Goal: Transaction & Acquisition: Purchase product/service

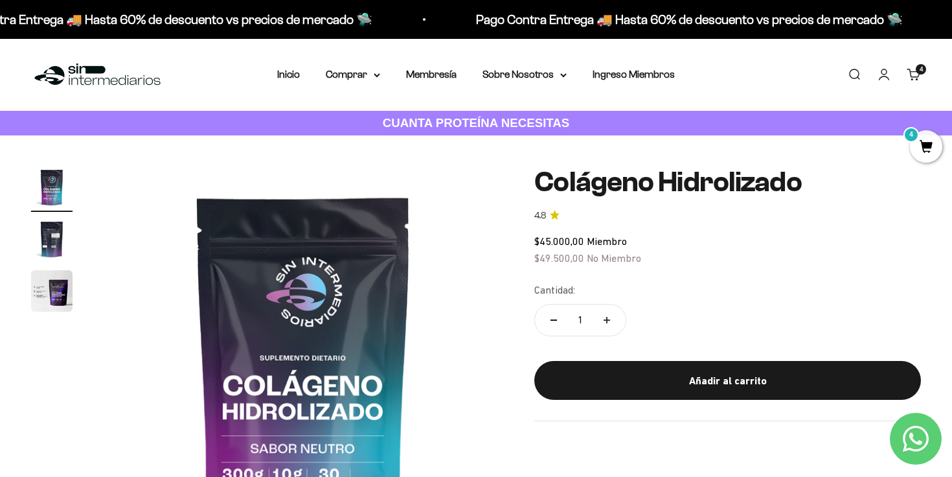
click at [939, 141] on span "4" at bounding box center [926, 146] width 32 height 32
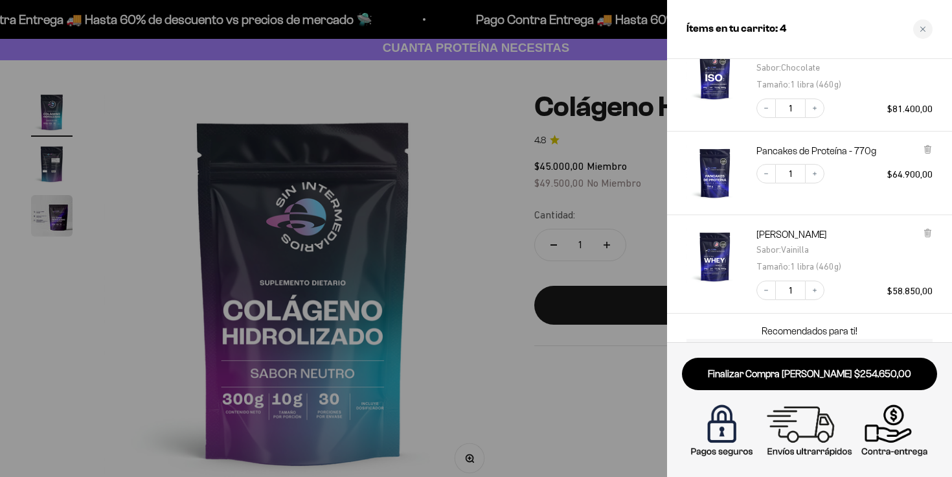
scroll to position [157, 0]
click at [923, 152] on icon at bounding box center [928, 148] width 10 height 10
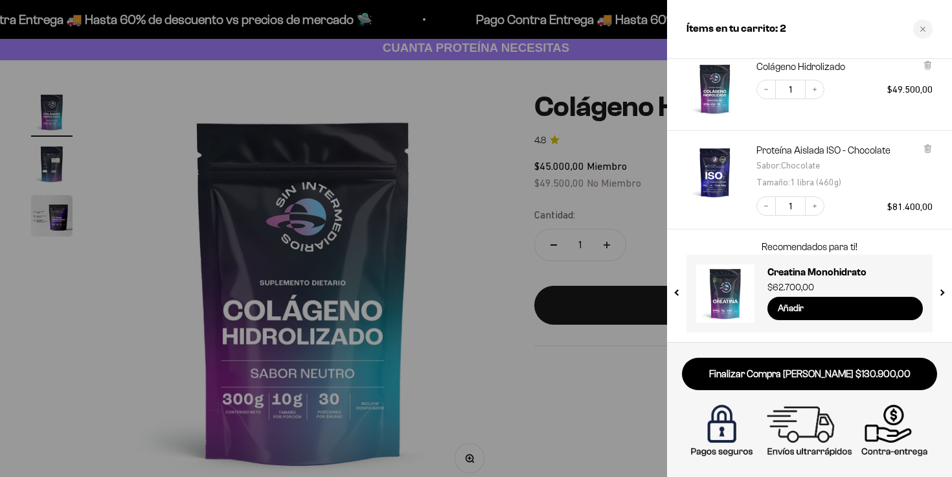
scroll to position [0, 0]
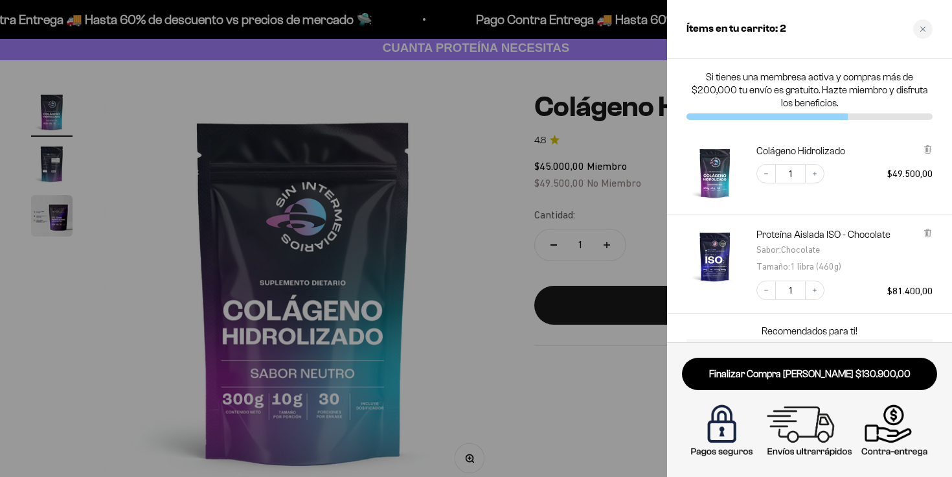
click at [479, 143] on div at bounding box center [476, 238] width 952 height 477
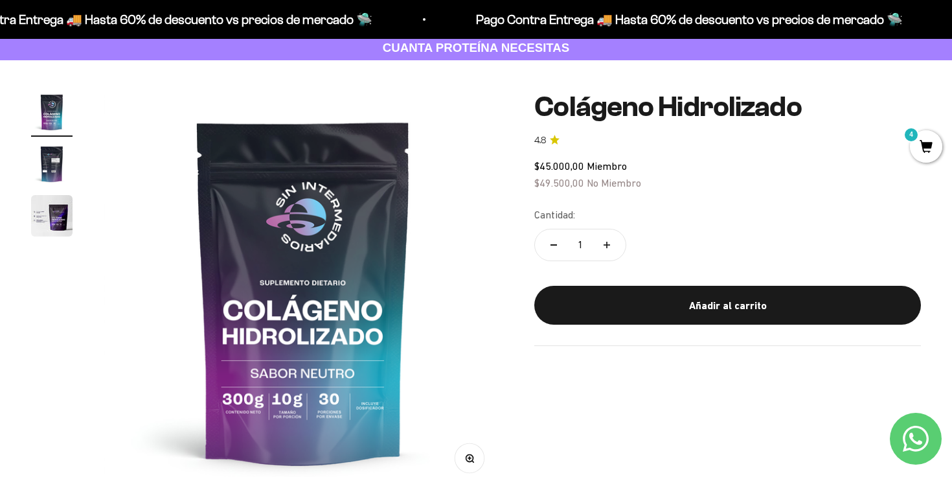
click at [926, 145] on span "4" at bounding box center [926, 146] width 32 height 32
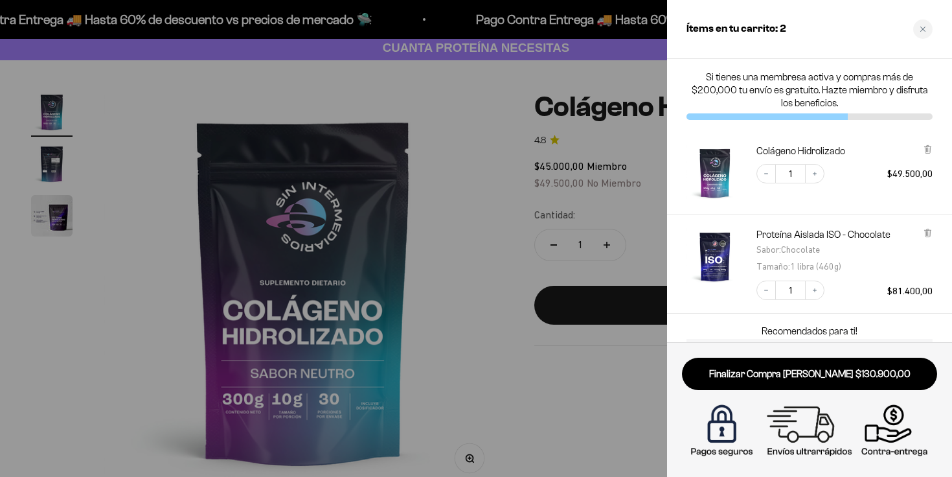
click at [492, 141] on div at bounding box center [476, 238] width 952 height 477
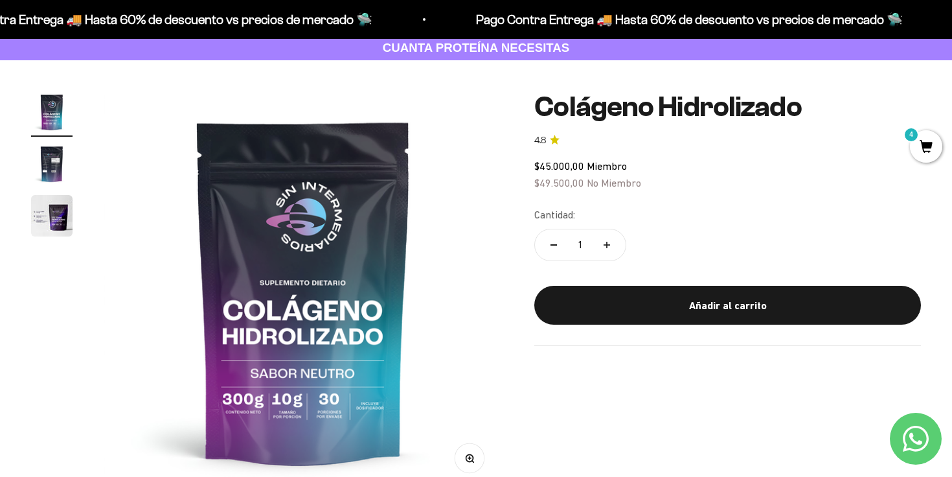
click at [201, 43] on link "CUANTA PROTEÍNA NECESITAS" at bounding box center [476, 48] width 952 height 25
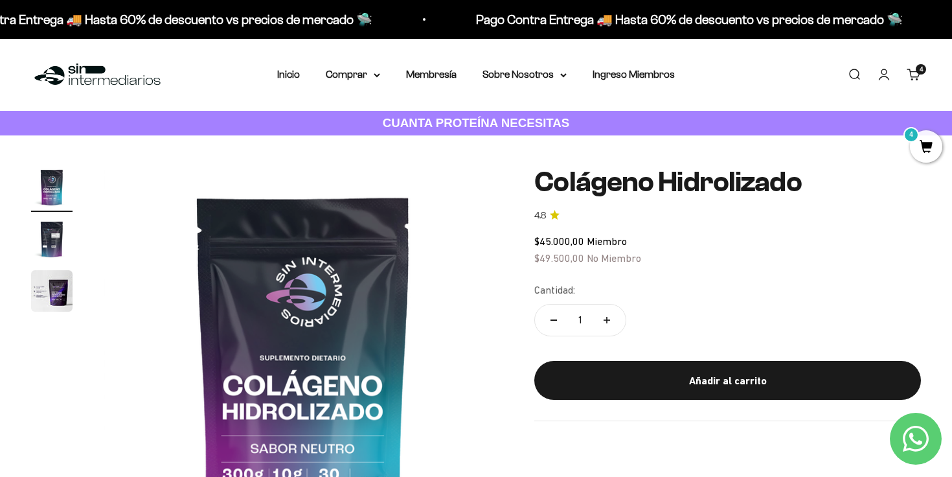
click at [381, 75] on nav "Inicio Comprar Proteínas Ver Todos Whey Iso Vegan" at bounding box center [476, 74] width 398 height 17
click at [365, 74] on summary "Comprar" at bounding box center [353, 74] width 54 height 17
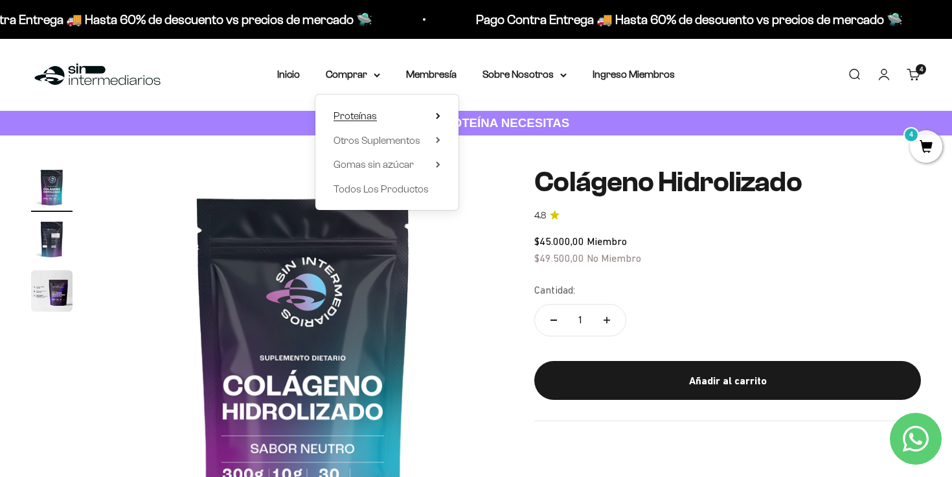
click at [361, 113] on span "Proteínas" at bounding box center [355, 115] width 43 height 11
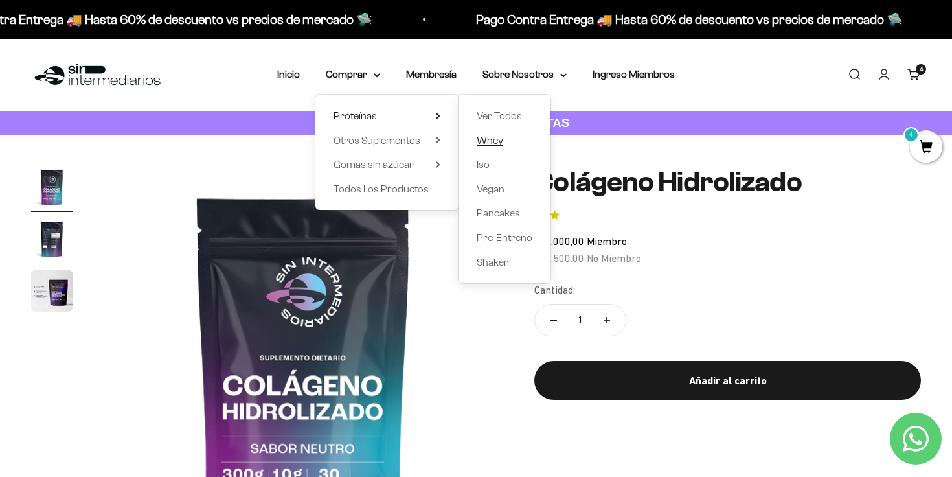
click at [495, 142] on span "Whey" at bounding box center [490, 140] width 27 height 11
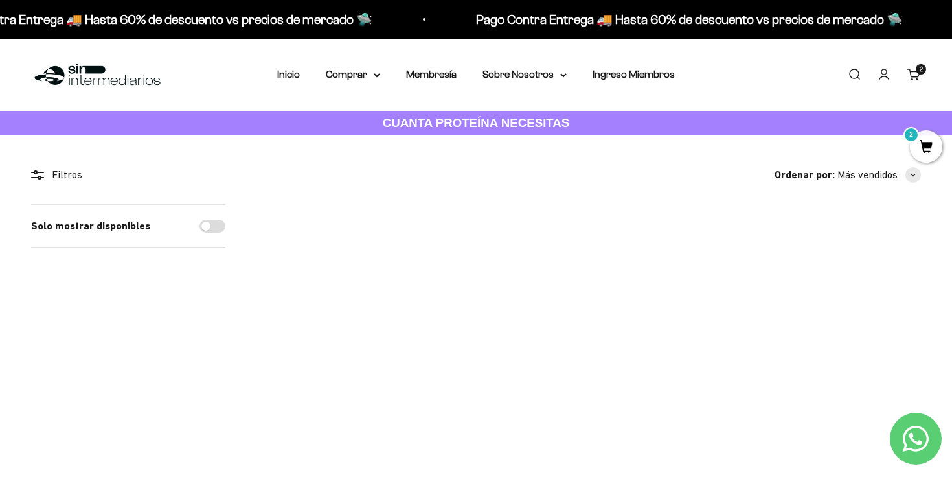
click at [366, 315] on span at bounding box center [362, 309] width 12 height 15
click at [376, 244] on img at bounding box center [316, 264] width 120 height 120
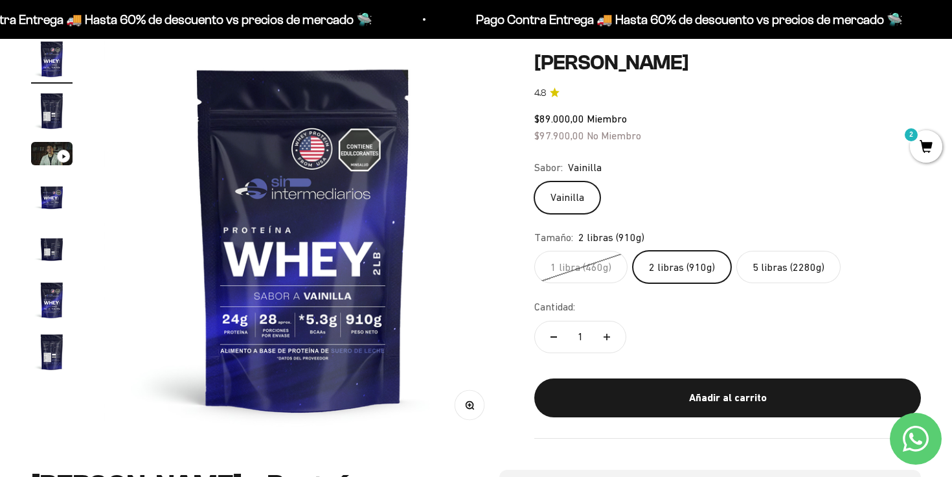
click at [923, 144] on span "2" at bounding box center [926, 146] width 32 height 32
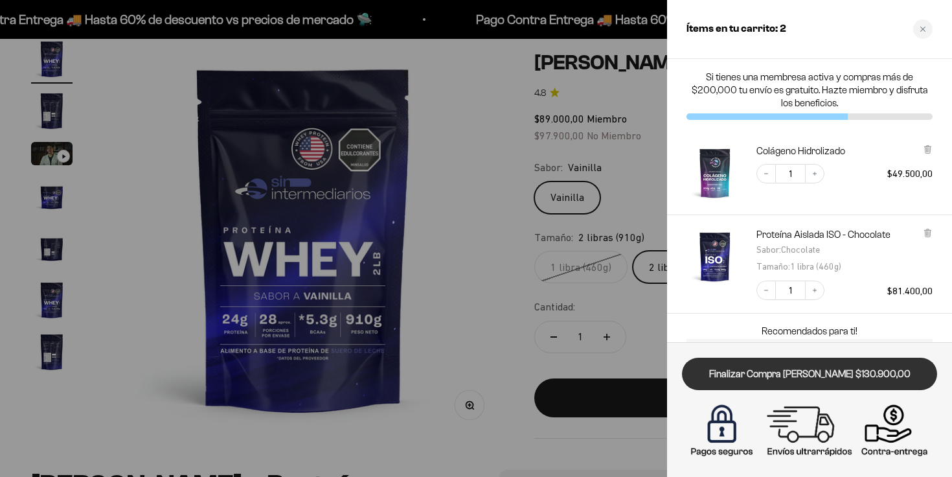
click at [817, 375] on link "Finalizar Compra [PERSON_NAME] $130.900,00" at bounding box center [809, 374] width 255 height 33
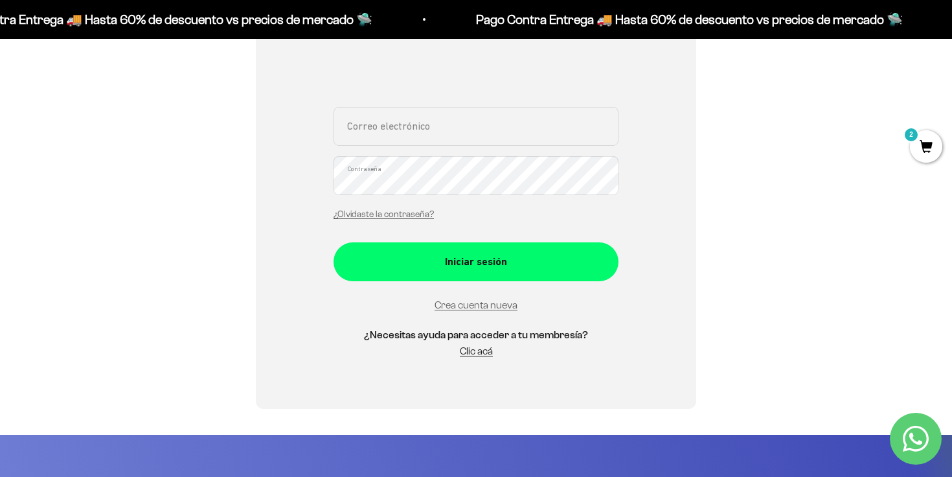
scroll to position [233, 0]
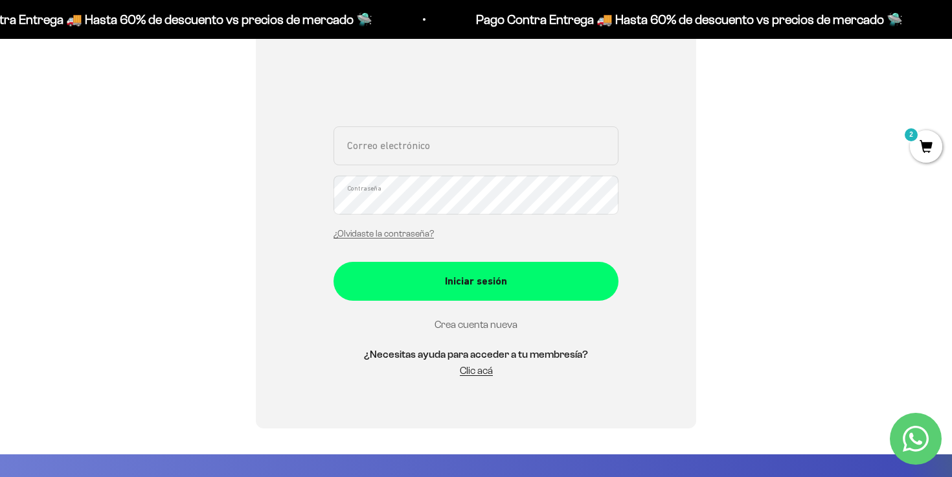
click at [481, 321] on link "Crea cuenta nueva" at bounding box center [476, 324] width 83 height 11
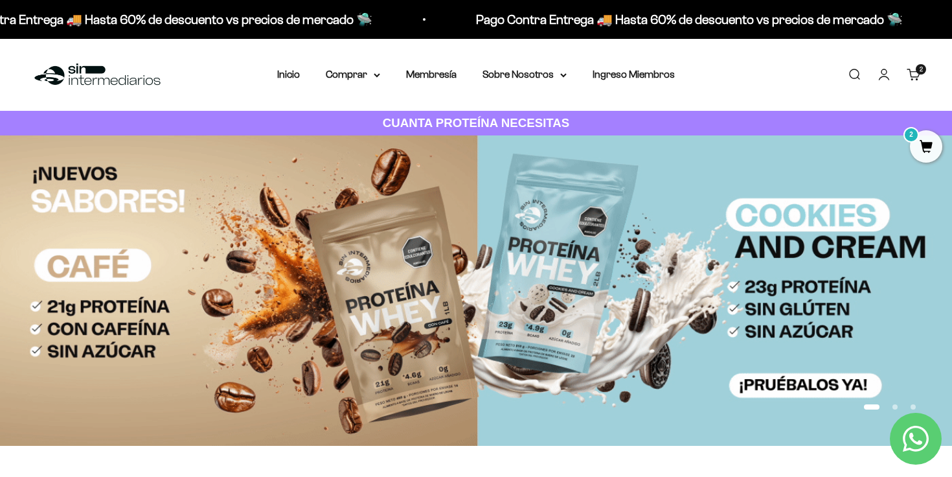
click at [930, 148] on span "2" at bounding box center [926, 146] width 32 height 32
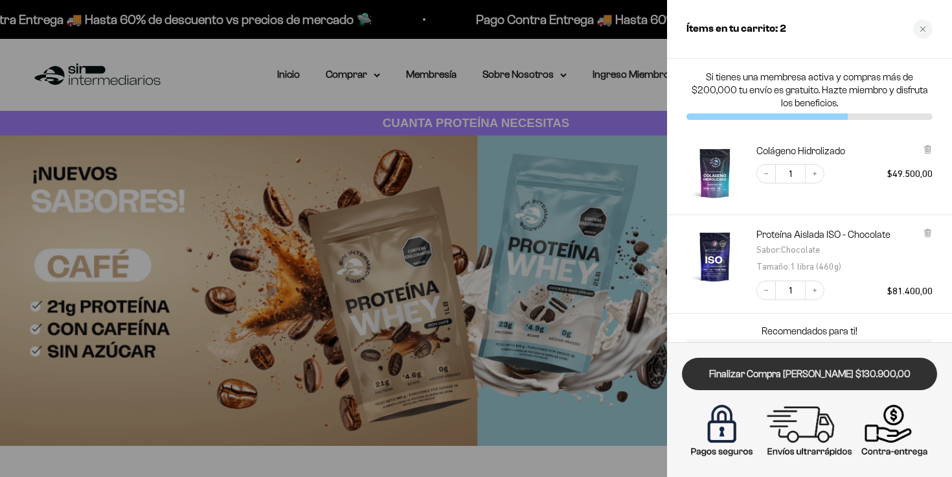
click at [841, 370] on link "Finalizar Compra Segura $130.900,00" at bounding box center [809, 374] width 255 height 33
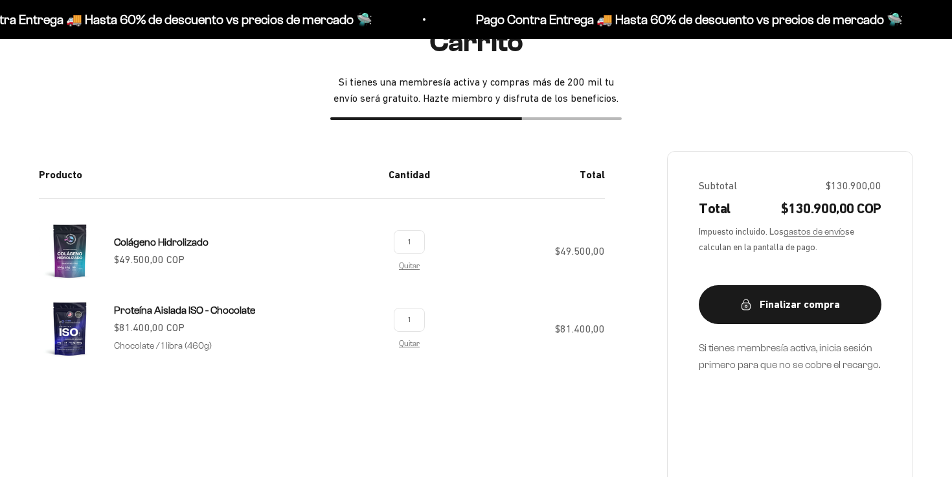
scroll to position [137, 0]
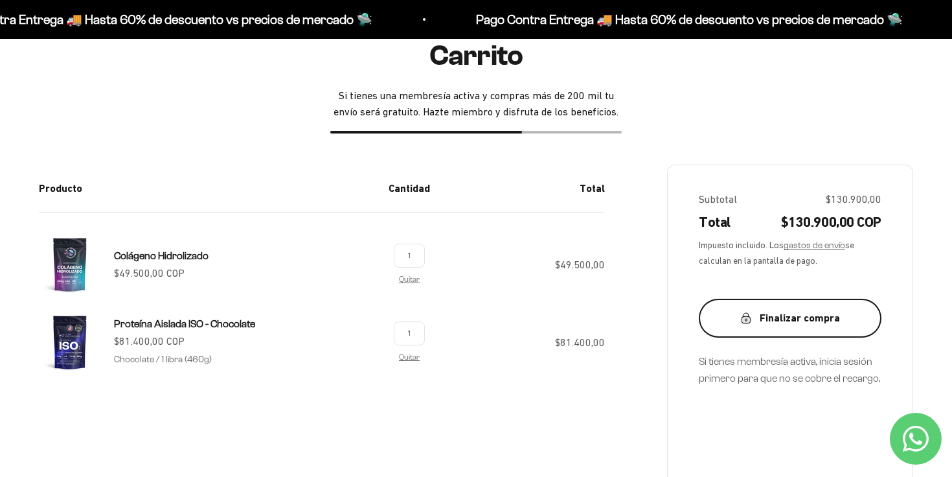
click at [817, 313] on div "Finalizar compra" at bounding box center [790, 318] width 131 height 17
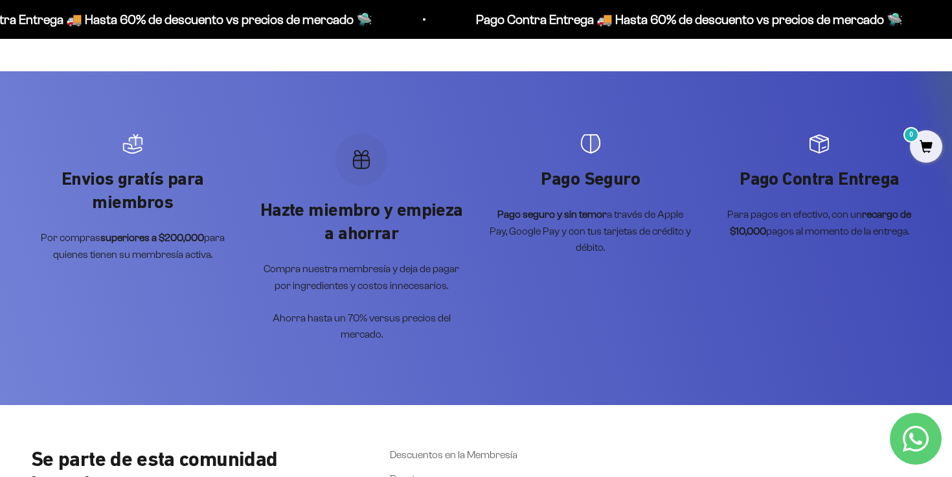
scroll to position [4917, 0]
